Goal: Information Seeking & Learning: Learn about a topic

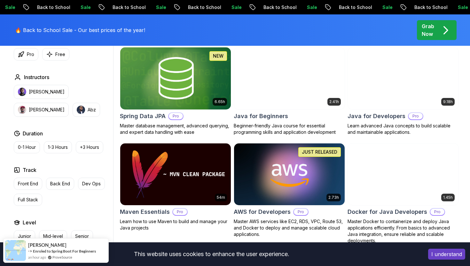
scroll to position [287, 0]
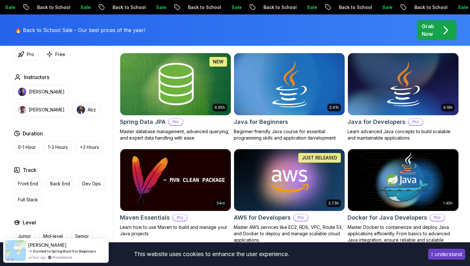
click at [251, 85] on img at bounding box center [289, 83] width 116 height 65
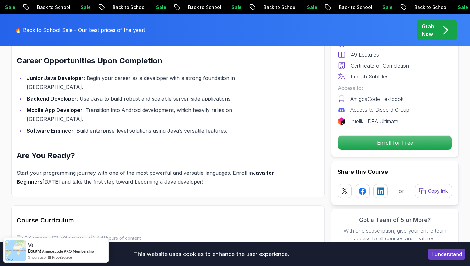
scroll to position [873, 0]
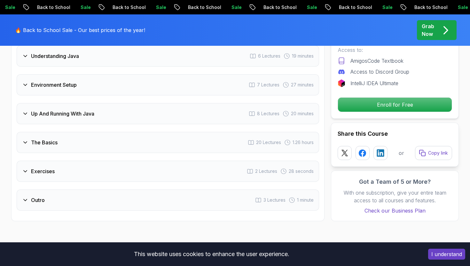
scroll to position [1070, 0]
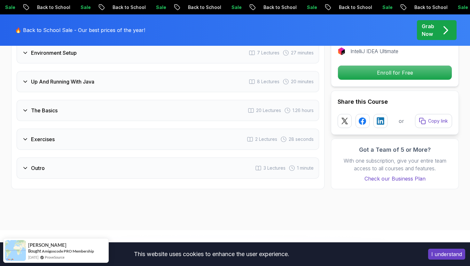
click at [161, 97] on div "Intro 3 Lectures 2 minutes 1 - Welcome 1:36 2 - Recommended Courses 3 - Slides …" at bounding box center [168, 59] width 302 height 240
click at [160, 100] on div "The Basics 20 Lectures 1.26 hours" at bounding box center [168, 110] width 302 height 21
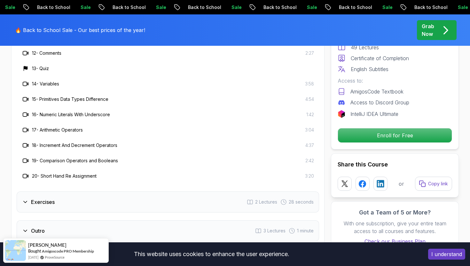
scroll to position [1296, 0]
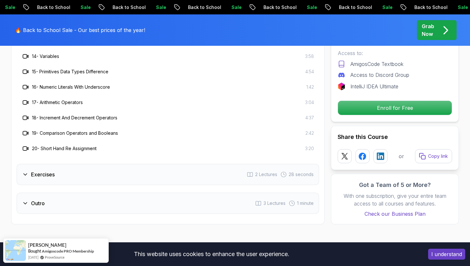
click at [127, 164] on div "Exercises 2 Lectures 28 seconds" at bounding box center [168, 174] width 302 height 21
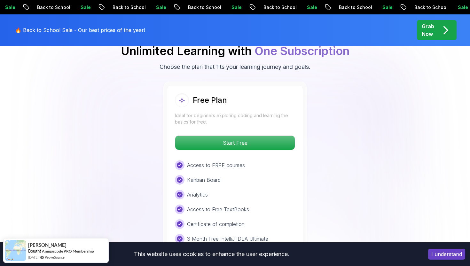
scroll to position [1221, 0]
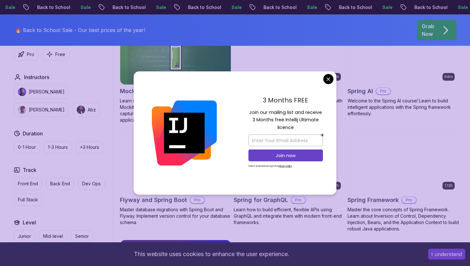
scroll to position [1001, 0]
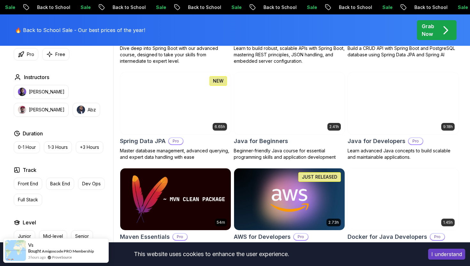
scroll to position [270, 0]
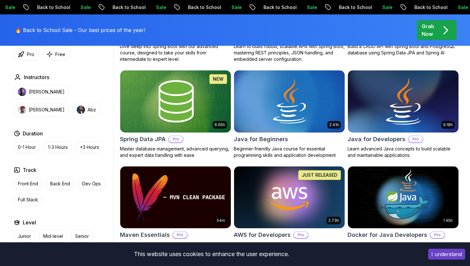
click at [418, 105] on img at bounding box center [403, 101] width 116 height 65
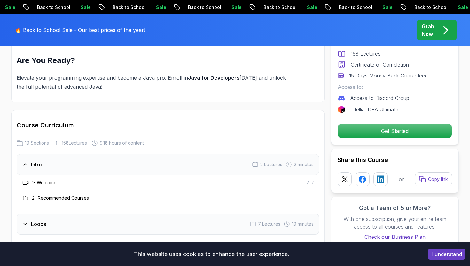
scroll to position [823, 0]
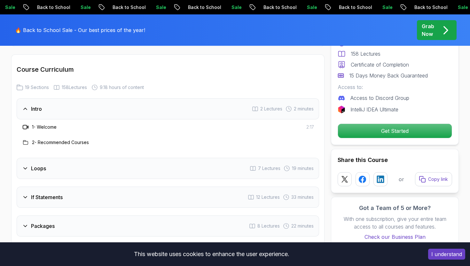
click at [191, 159] on div "Loops 7 Lectures 19 minutes" at bounding box center [168, 168] width 302 height 21
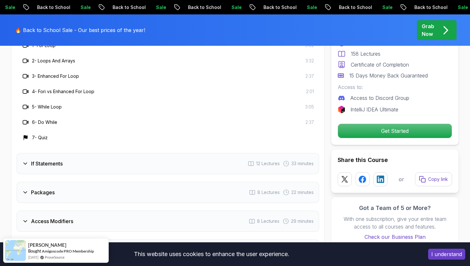
click at [189, 153] on div "If Statements 12 Lectures 33 minutes" at bounding box center [168, 163] width 302 height 21
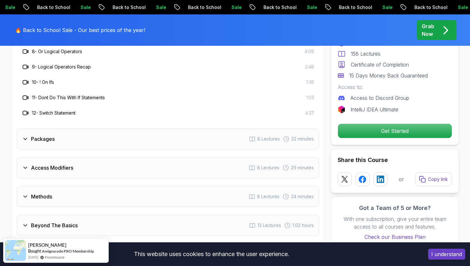
click at [191, 128] on div "Packages 8 Lectures 22 minutes" at bounding box center [168, 138] width 302 height 21
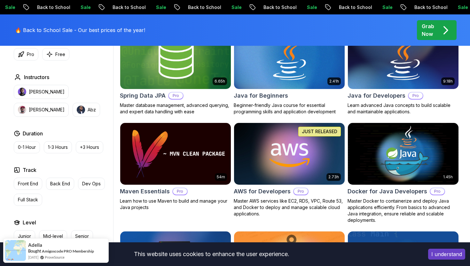
scroll to position [314, 0]
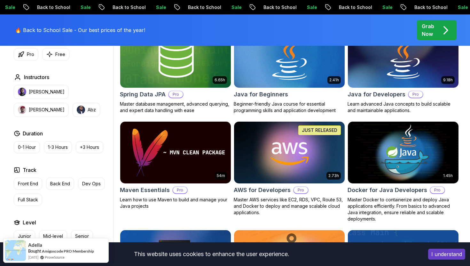
click at [290, 57] on img at bounding box center [289, 56] width 116 height 65
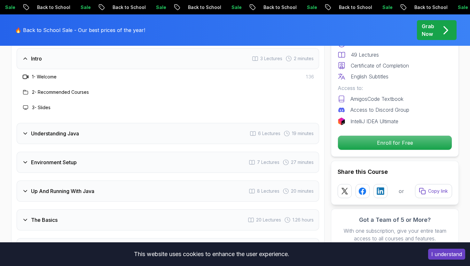
scroll to position [986, 0]
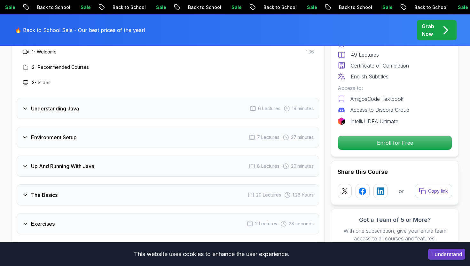
click at [154, 155] on div "Up And Running With Java 8 Lectures 20 minutes" at bounding box center [168, 165] width 302 height 21
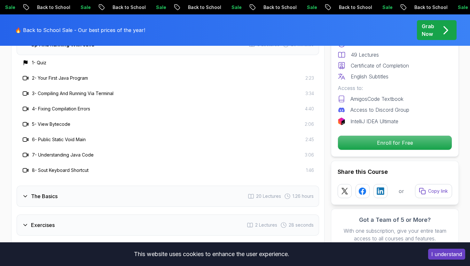
scroll to position [1094, 0]
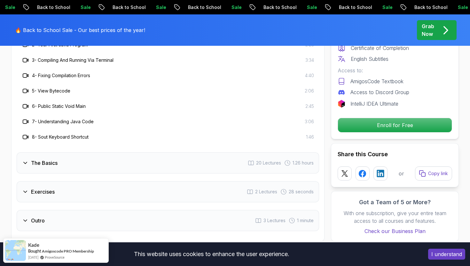
click at [145, 125] on div "Intro 3 Lectures 2 minutes Understanding Java 6 Lectures 19 minutes Environment…" at bounding box center [168, 72] width 302 height 316
click at [143, 152] on div "The Basics 20 Lectures 1.26 hours" at bounding box center [168, 162] width 302 height 21
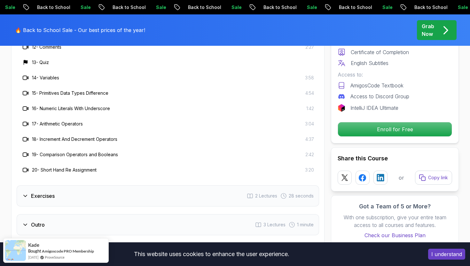
click at [134, 185] on div "Exercises 2 Lectures 28 seconds" at bounding box center [168, 195] width 302 height 21
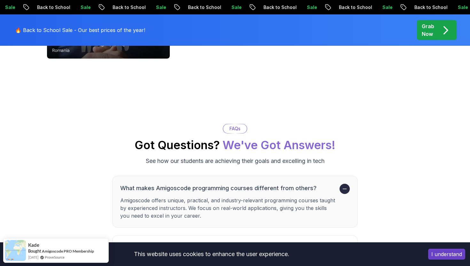
scroll to position [2097, 0]
